Goal: Task Accomplishment & Management: Use online tool/utility

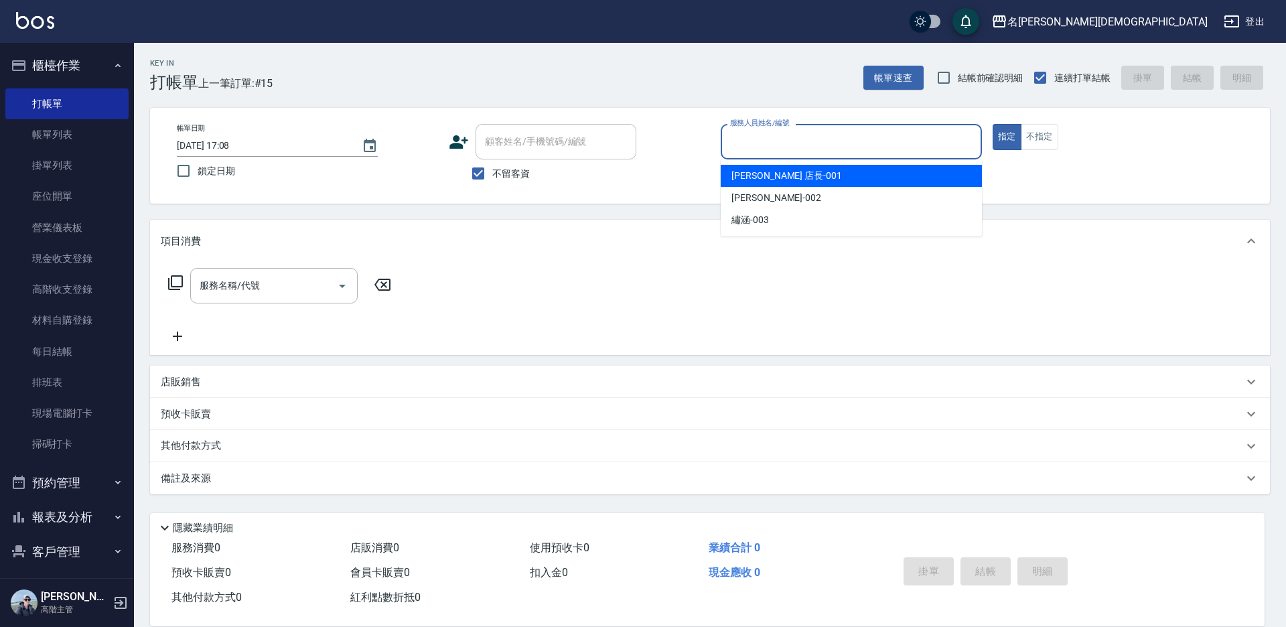
click at [758, 139] on input "服務人員姓名/編號" at bounding box center [851, 141] width 249 height 23
click at [760, 166] on div "[PERSON_NAME] 店長 -001" at bounding box center [851, 176] width 261 height 22
type input "[PERSON_NAME] 店長-001"
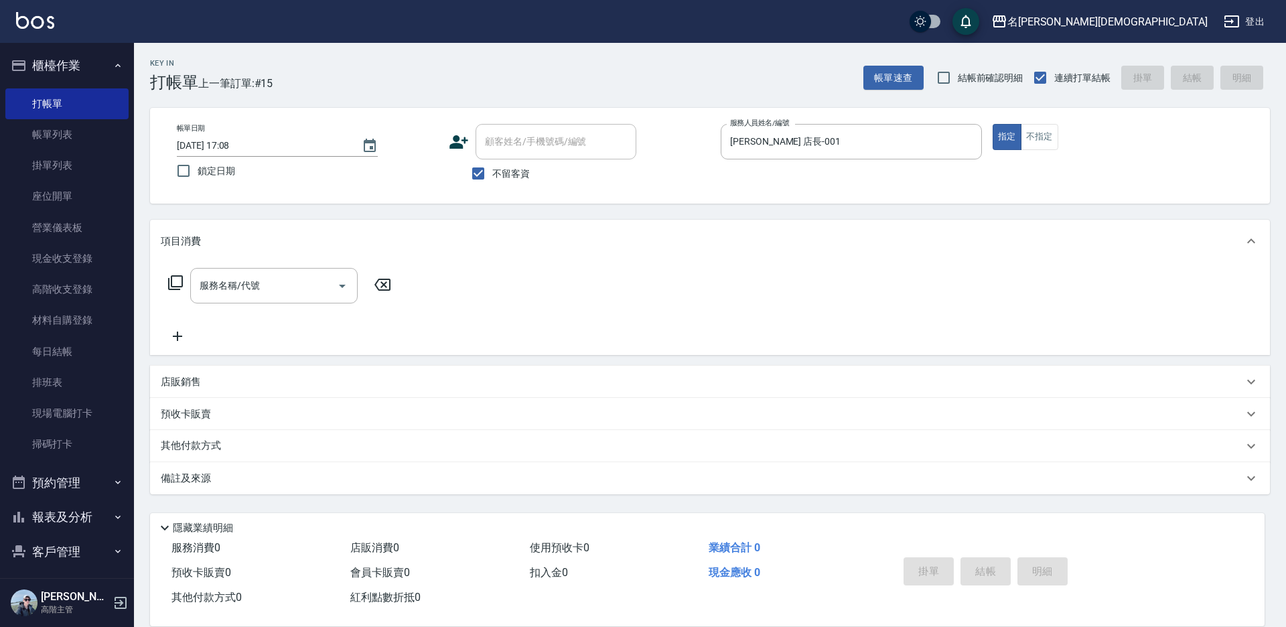
click at [172, 278] on icon at bounding box center [175, 283] width 16 height 16
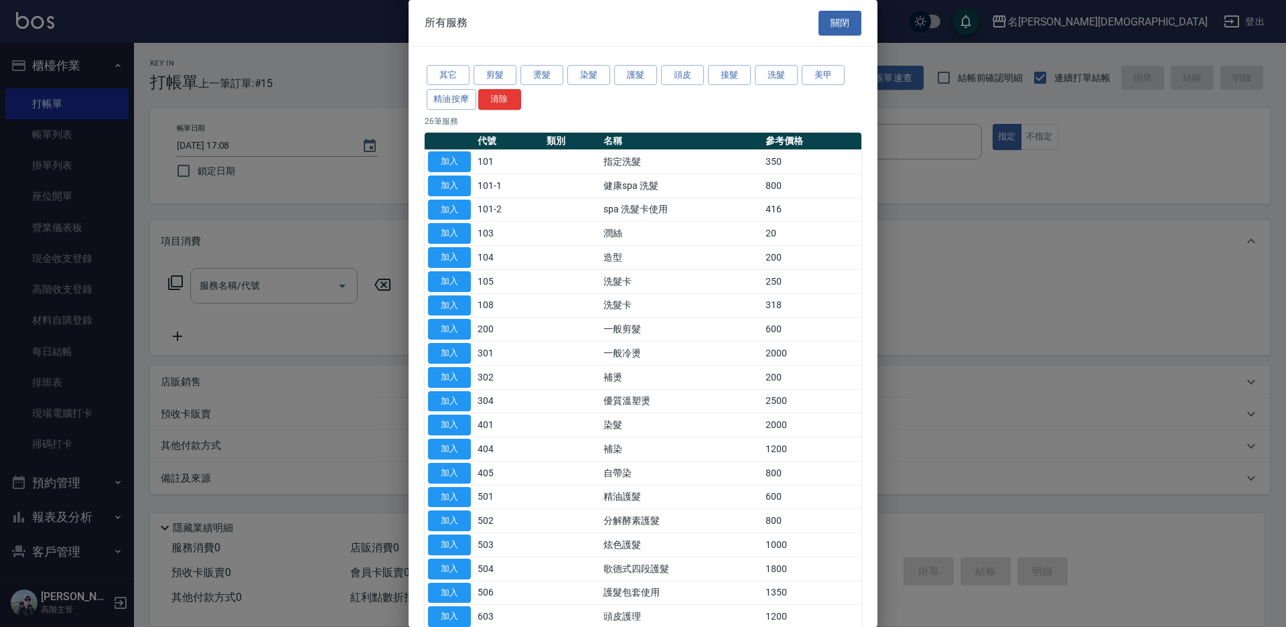
drag, startPoint x: 447, startPoint y: 166, endPoint x: 453, endPoint y: 163, distance: 7.2
click at [448, 166] on button "加入" at bounding box center [449, 161] width 43 height 21
type input "指定洗髮(101)"
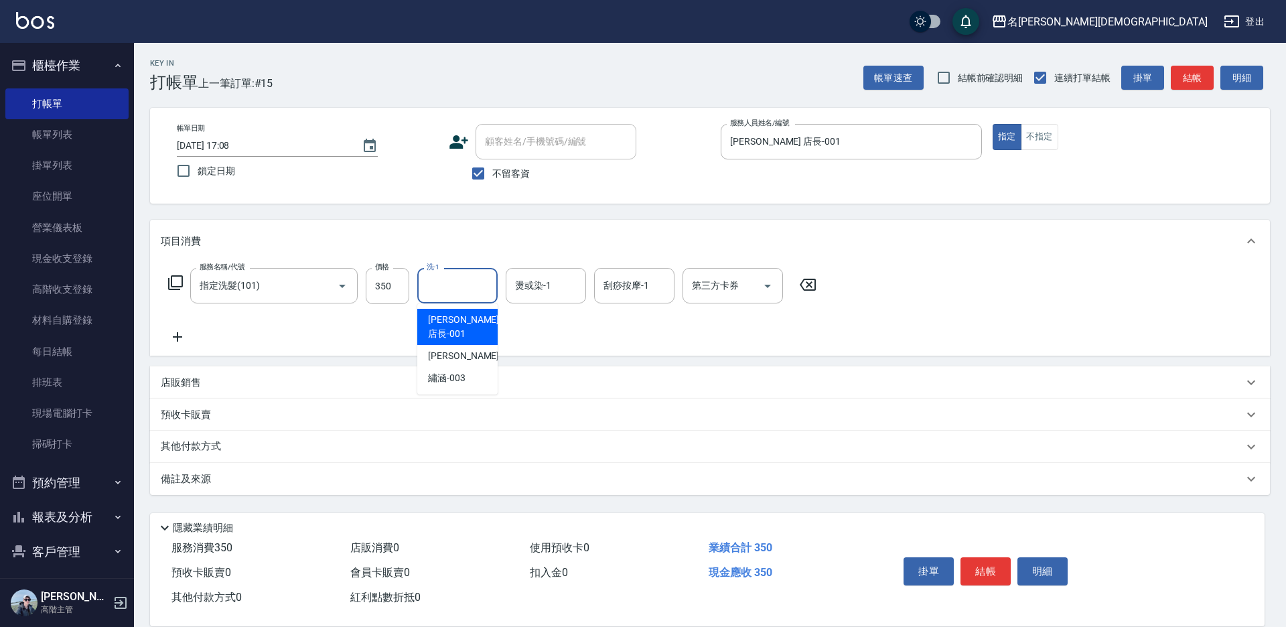
click at [479, 284] on input "洗-1" at bounding box center [457, 285] width 68 height 23
click at [436, 371] on span "繡涵 -003" at bounding box center [447, 378] width 38 height 14
type input "繡涵-003"
click at [995, 567] on button "結帳" at bounding box center [985, 571] width 50 height 28
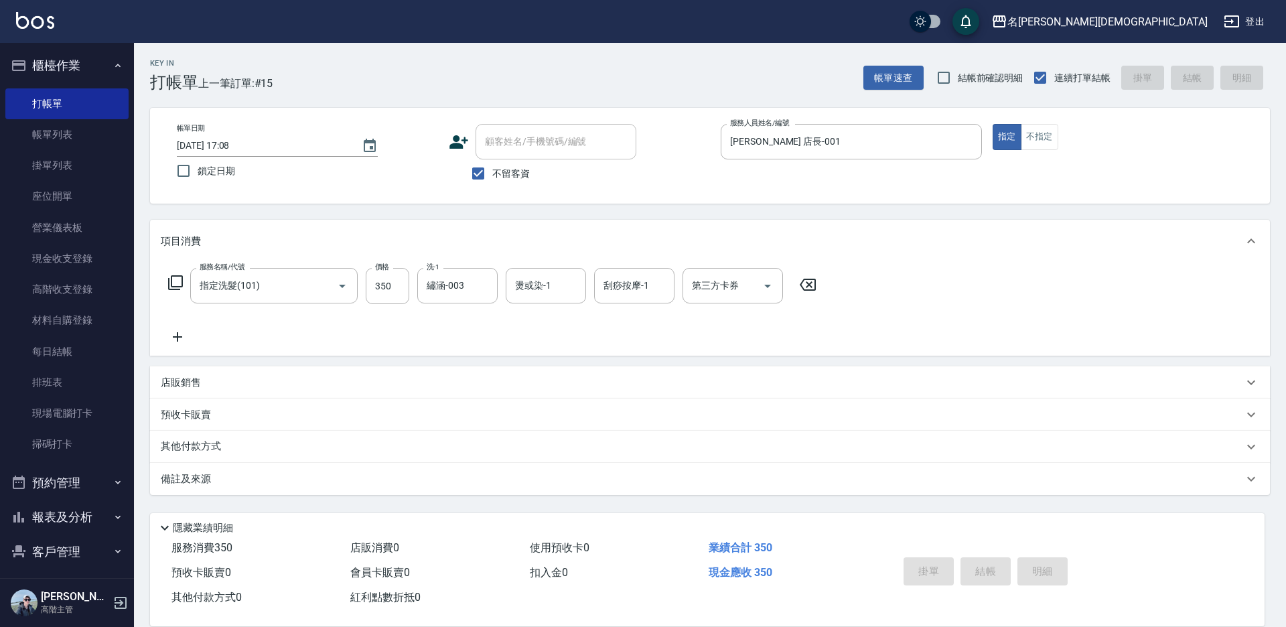
type input "[DATE] 17:58"
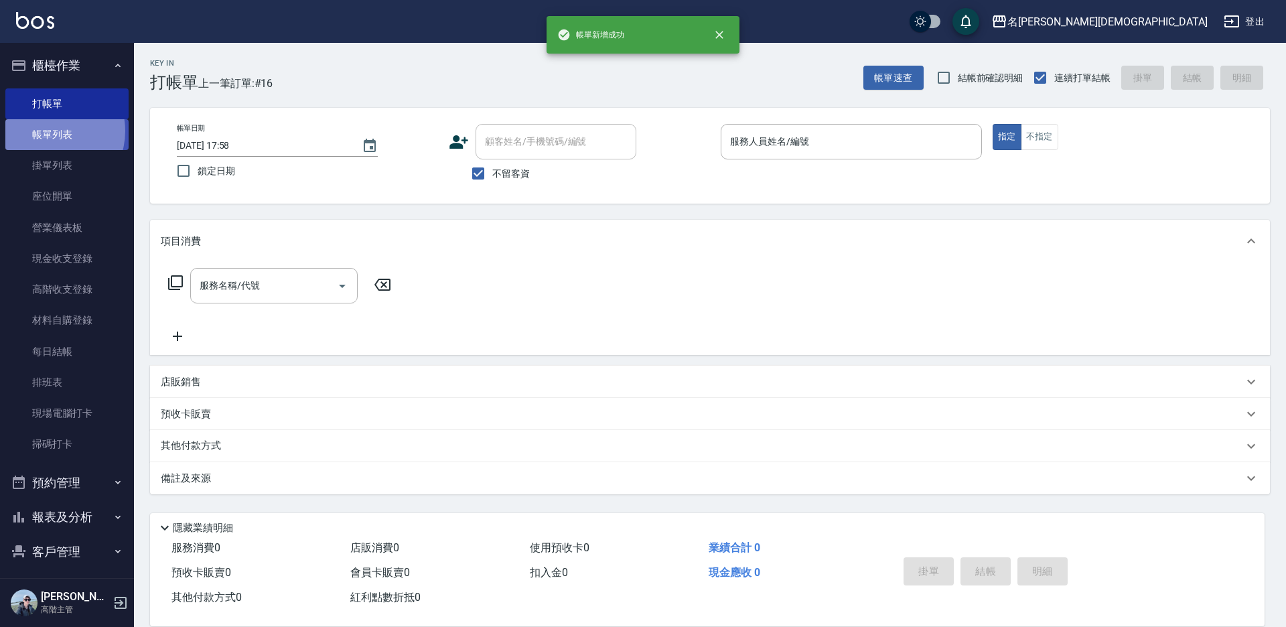
click at [48, 130] on link "帳單列表" at bounding box center [66, 134] width 123 height 31
